Goal: Check status: Check status

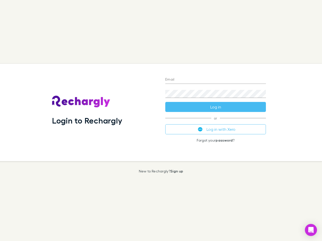
click at [161, 121] on div "Login to Rechargly" at bounding box center [104, 112] width 113 height 97
click at [215, 80] on input "Email" at bounding box center [215, 80] width 100 height 8
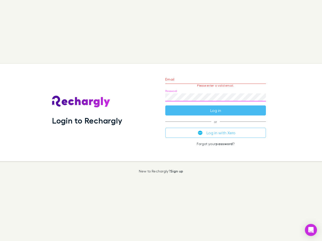
click at [215, 107] on form "Email Please enter a valid email. Password Log in" at bounding box center [215, 94] width 100 height 44
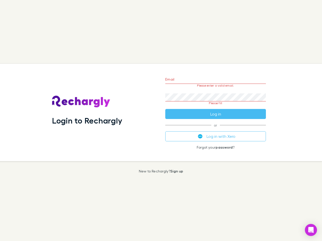
click at [215, 129] on div "Email Please enter a valid email. Password Please fill Log in or Log in with Xe…" at bounding box center [215, 112] width 109 height 97
click at [311, 230] on icon "Open Intercom Messenger" at bounding box center [310, 230] width 5 height 6
